Goal: Task Accomplishment & Management: Manage account settings

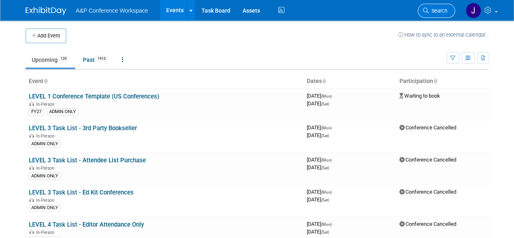
click at [437, 7] on link "Search" at bounding box center [435, 11] width 37 height 14
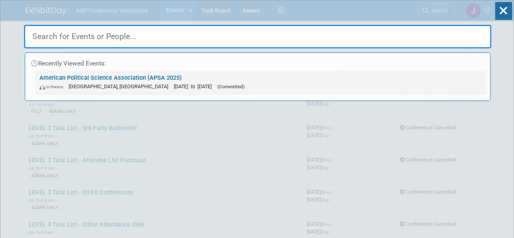
click at [92, 78] on link "American Political Science Association (APSA 2025) In-Person [GEOGRAPHIC_DATA],…" at bounding box center [260, 82] width 450 height 24
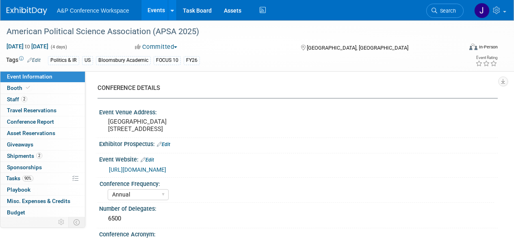
select select "Annual"
select select "Level 2"
select select "In-Person Booth"
select select "Politics & International Relations"
select select "Bloomsbury Academic"
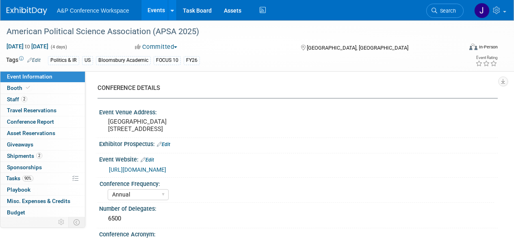
select select "Amanda Oney"
select select "Ami Reitmeier"
select select "Networking/Commissioning"
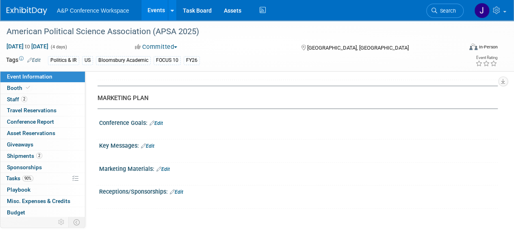
scroll to position [1048, 0]
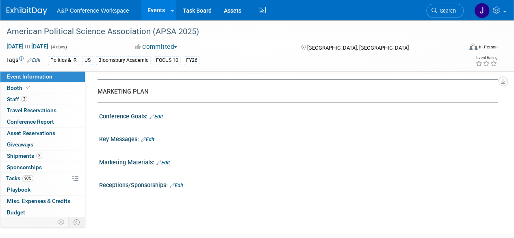
click at [130, 118] on div "Conference Goals: Edit" at bounding box center [298, 115] width 398 height 11
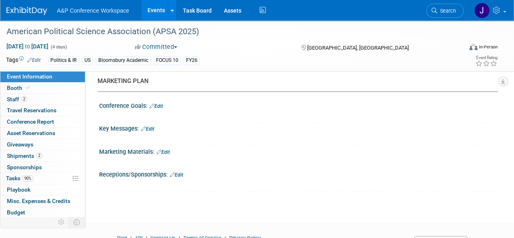
scroll to position [1057, 0]
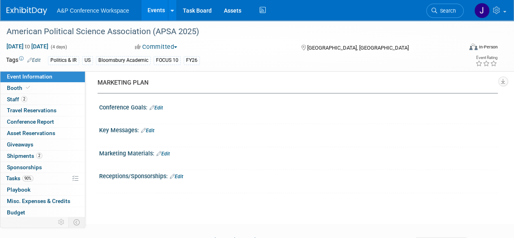
click at [160, 110] on link "Edit" at bounding box center [155, 108] width 13 height 6
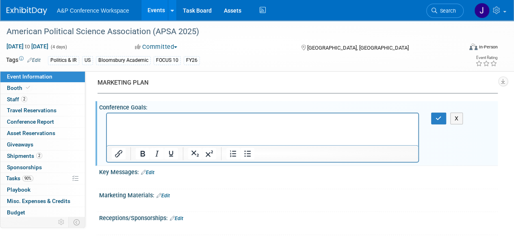
scroll to position [0, 0]
click at [458, 121] on button "X" at bounding box center [456, 118] width 13 height 12
